Goal: Task Accomplishment & Management: Use online tool/utility

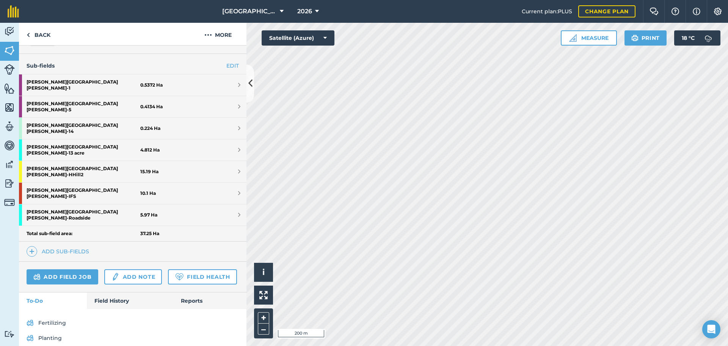
scroll to position [190, 0]
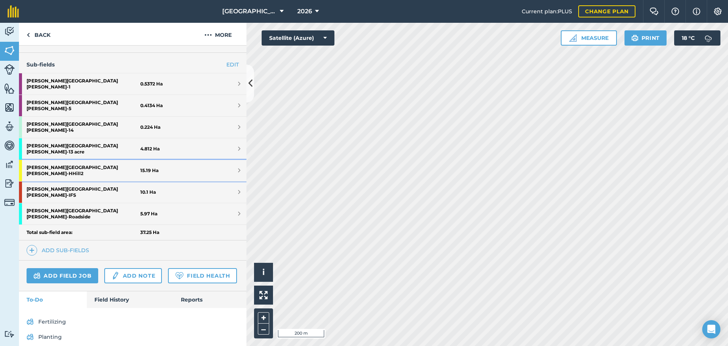
click at [64, 160] on strong "[PERSON_NAME] [PERSON_NAME] - HHill2" at bounding box center [84, 170] width 114 height 21
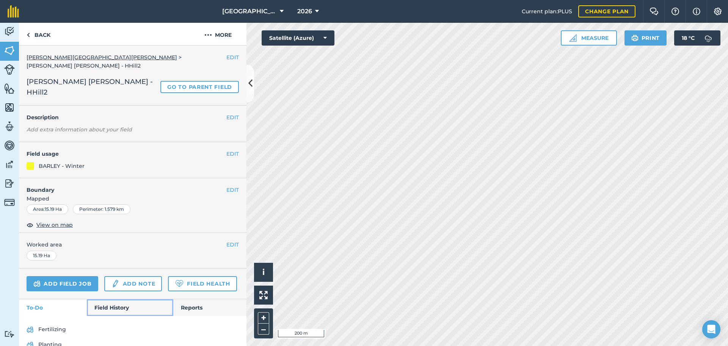
click at [117, 299] on link "Field History" at bounding box center [130, 307] width 86 height 17
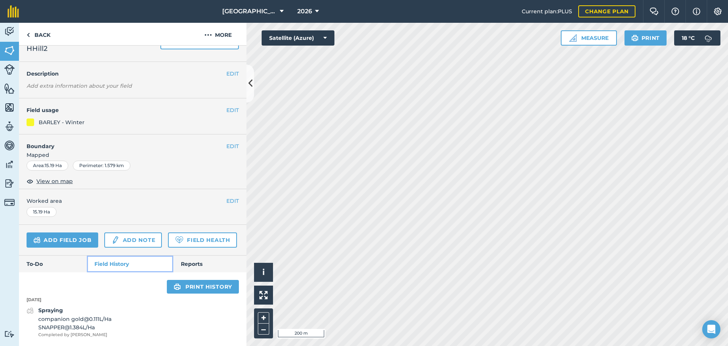
scroll to position [47, 0]
click at [61, 313] on strong "Spraying" at bounding box center [50, 310] width 25 height 7
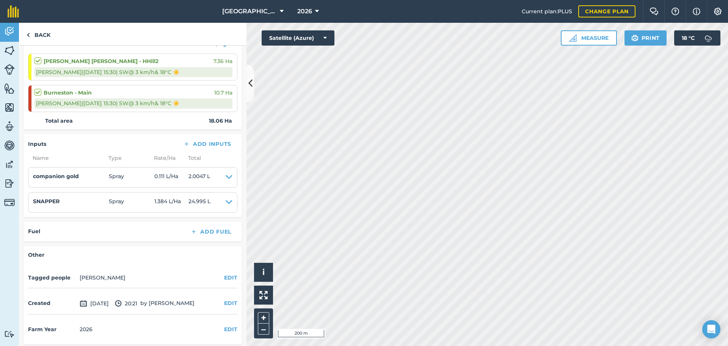
scroll to position [76, 0]
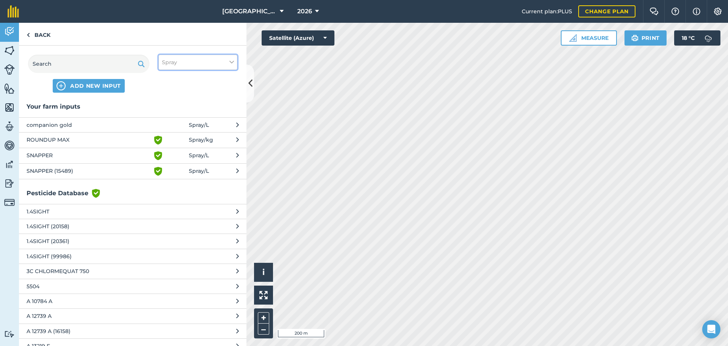
click at [169, 67] on button "Spray" at bounding box center [198, 62] width 79 height 15
click at [166, 105] on label "Spray" at bounding box center [198, 106] width 72 height 8
click at [166, 105] on input "Spray" at bounding box center [164, 104] width 5 height 5
checkbox input "false"
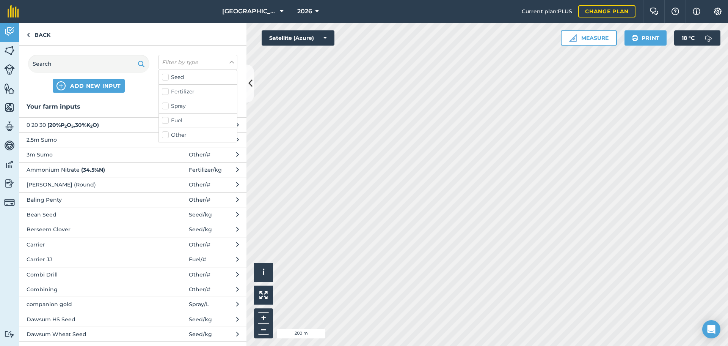
click at [166, 135] on label "Other" at bounding box center [198, 135] width 72 height 8
click at [166, 135] on input "Other" at bounding box center [164, 133] width 5 height 5
checkbox input "true"
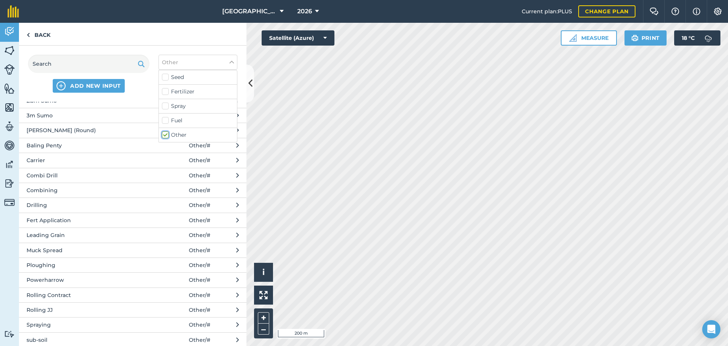
scroll to position [35, 0]
click at [56, 315] on span "Spraying" at bounding box center [89, 314] width 124 height 8
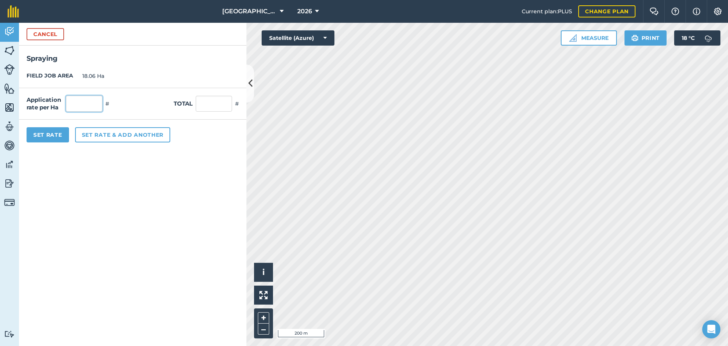
click at [82, 105] on input "text" at bounding box center [84, 104] width 36 height 16
type input "1"
type input "18.06"
click at [61, 136] on button "Set Rate" at bounding box center [48, 134] width 42 height 15
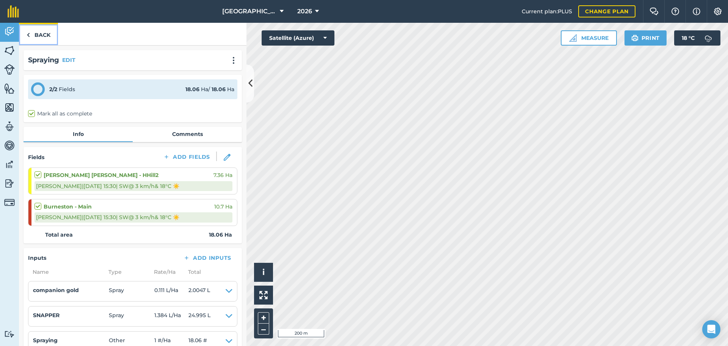
click at [45, 33] on link "Back" at bounding box center [38, 34] width 39 height 22
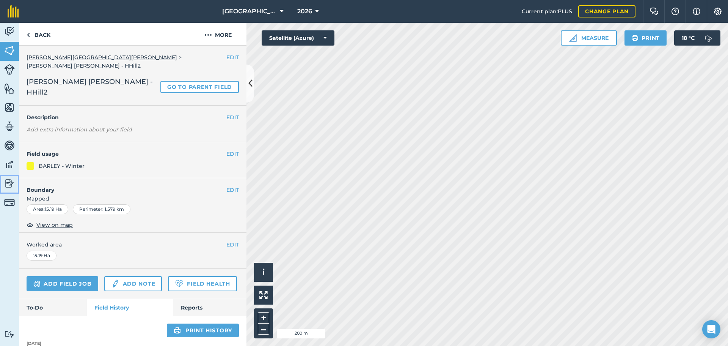
click at [11, 181] on img at bounding box center [9, 183] width 11 height 11
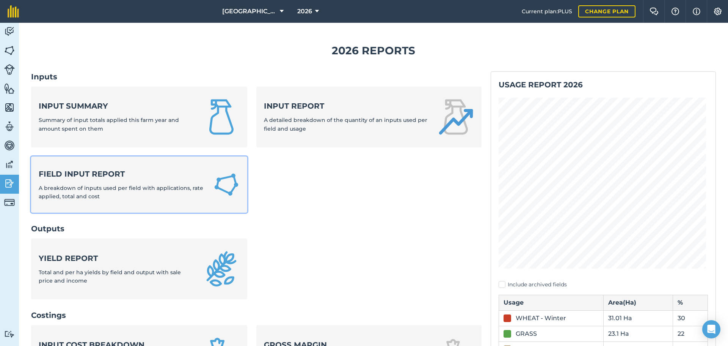
click at [106, 179] on strong "Field Input Report" at bounding box center [121, 173] width 165 height 11
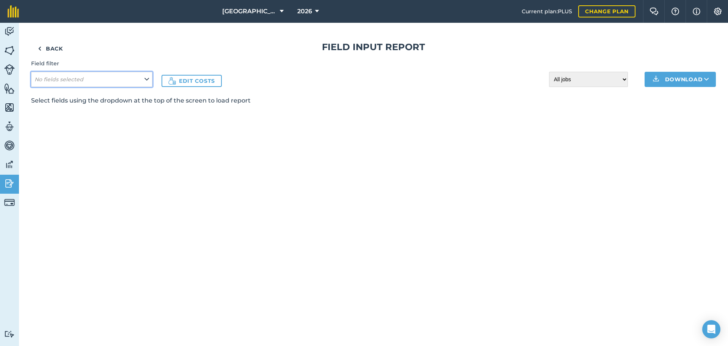
click at [103, 73] on button "No fields selected" at bounding box center [91, 79] width 121 height 15
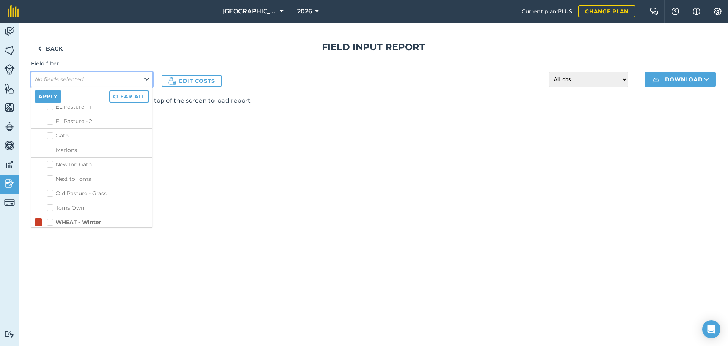
scroll to position [412, 0]
click at [50, 244] on label "Burneston - Main" at bounding box center [98, 248] width 102 height 8
click at [50, 244] on input "Burneston - Main" at bounding box center [49, 246] width 5 height 5
checkbox input "true"
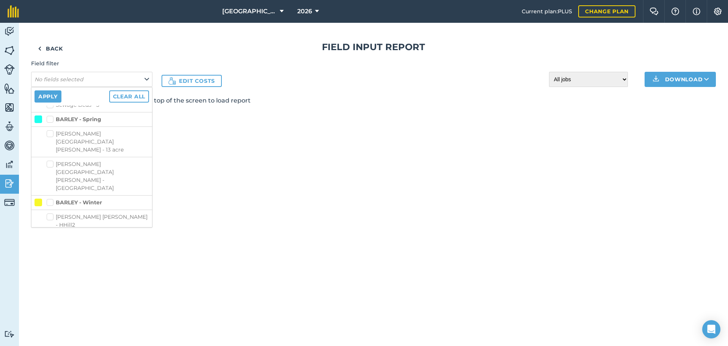
scroll to position [184, 0]
click at [51, 219] on label "[PERSON_NAME] [PERSON_NAME] - HHill2" at bounding box center [98, 227] width 102 height 16
click at [51, 219] on input "[PERSON_NAME] [PERSON_NAME] - HHill2" at bounding box center [49, 221] width 5 height 5
checkbox input "true"
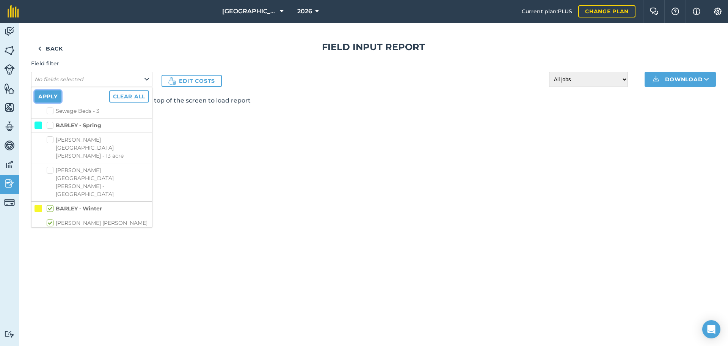
click at [53, 95] on button "Apply" at bounding box center [48, 96] width 27 height 12
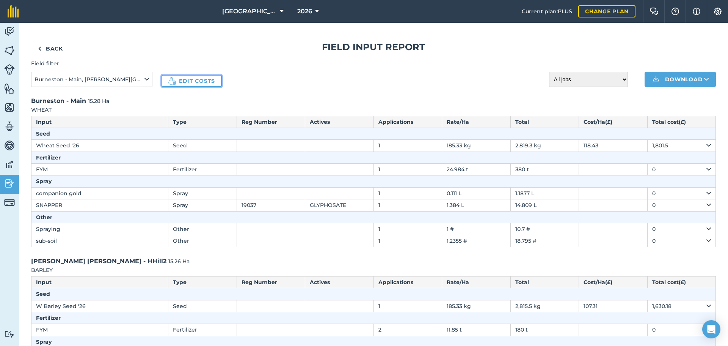
click at [197, 82] on link "Edit costs" at bounding box center [192, 81] width 60 height 12
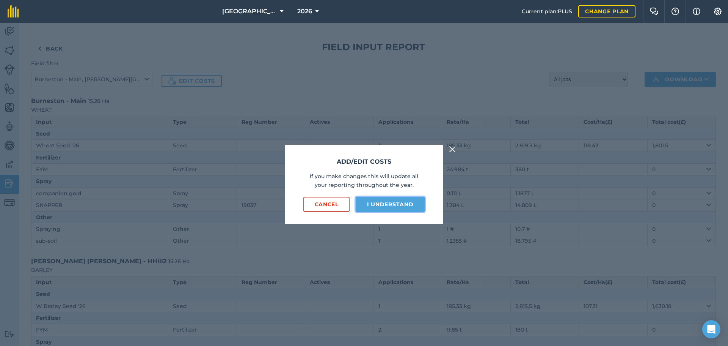
click at [398, 202] on button "I understand" at bounding box center [390, 204] width 69 height 15
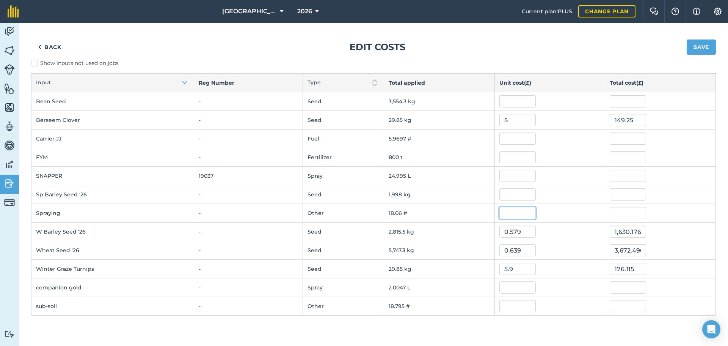
click at [525, 213] on input "text" at bounding box center [518, 213] width 36 height 12
type input "11.12"
type input "200.82719999999998"
click at [697, 49] on button "Save" at bounding box center [701, 46] width 29 height 15
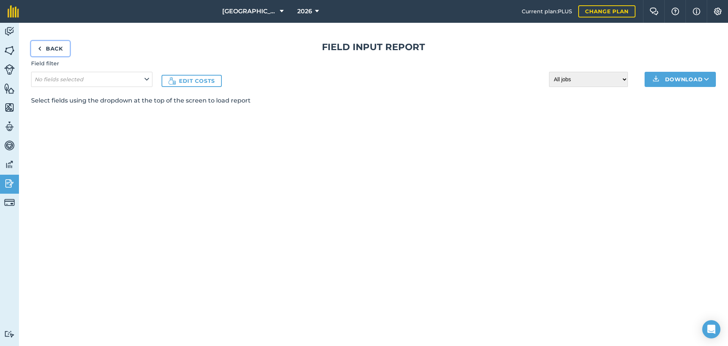
click at [57, 46] on link "Back" at bounding box center [50, 48] width 39 height 15
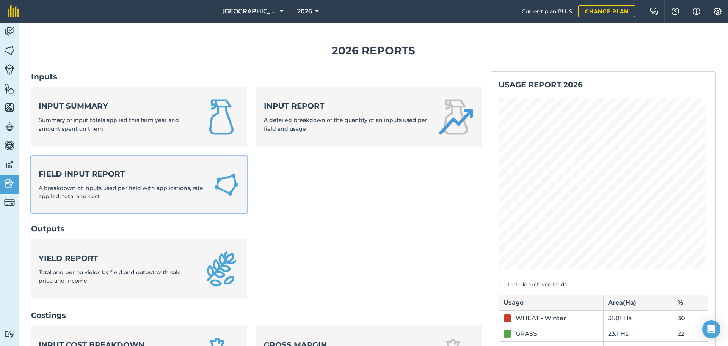
click at [105, 177] on strong "Field Input Report" at bounding box center [121, 173] width 165 height 11
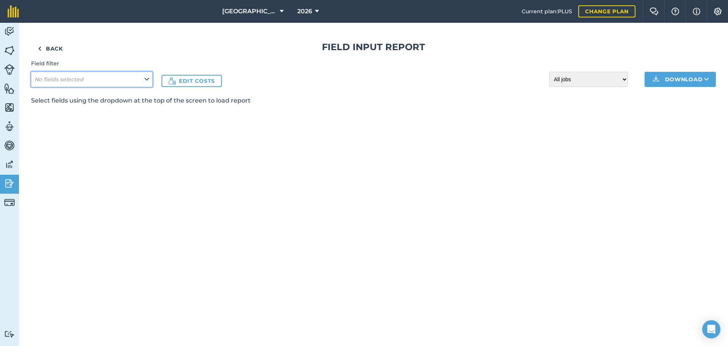
click at [150, 83] on button "No fields selected" at bounding box center [91, 79] width 121 height 15
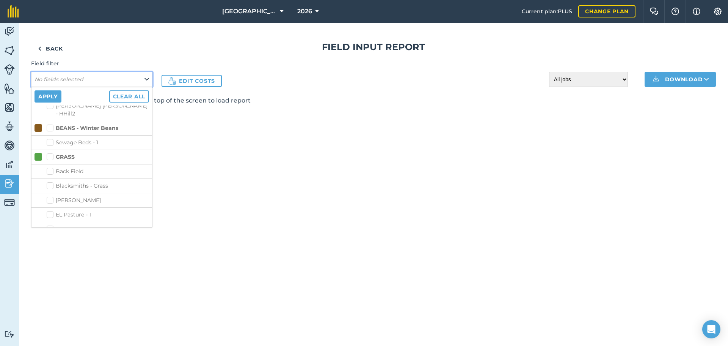
scroll to position [379, 0]
click at [50, 277] on label "Burneston - Main" at bounding box center [98, 281] width 102 height 8
click at [50, 277] on input "Burneston - Main" at bounding box center [49, 279] width 5 height 5
checkbox input "true"
click at [47, 94] on button "Apply" at bounding box center [48, 96] width 27 height 12
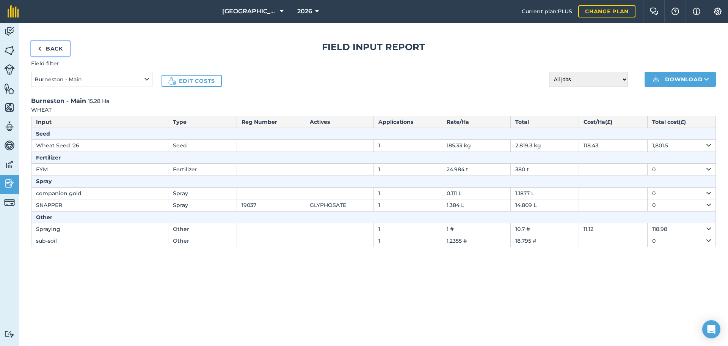
click at [46, 49] on link "Back" at bounding box center [50, 48] width 39 height 15
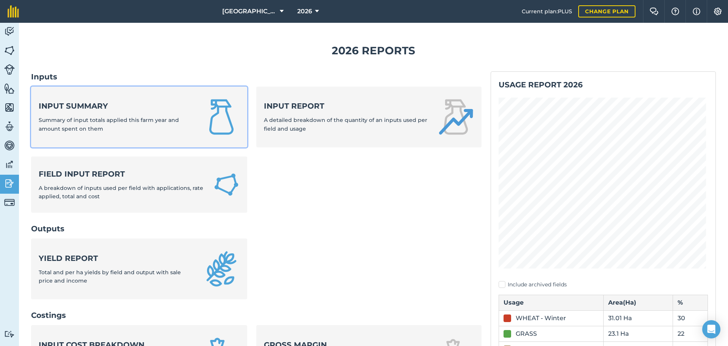
click at [82, 107] on strong "Input summary" at bounding box center [117, 106] width 156 height 11
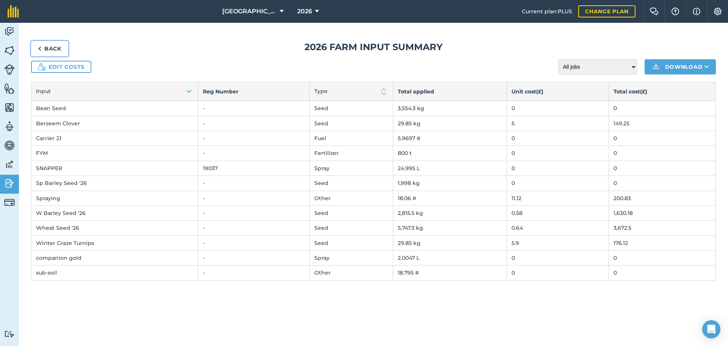
click at [57, 50] on link "Back" at bounding box center [49, 48] width 37 height 15
